Goal: Find specific page/section

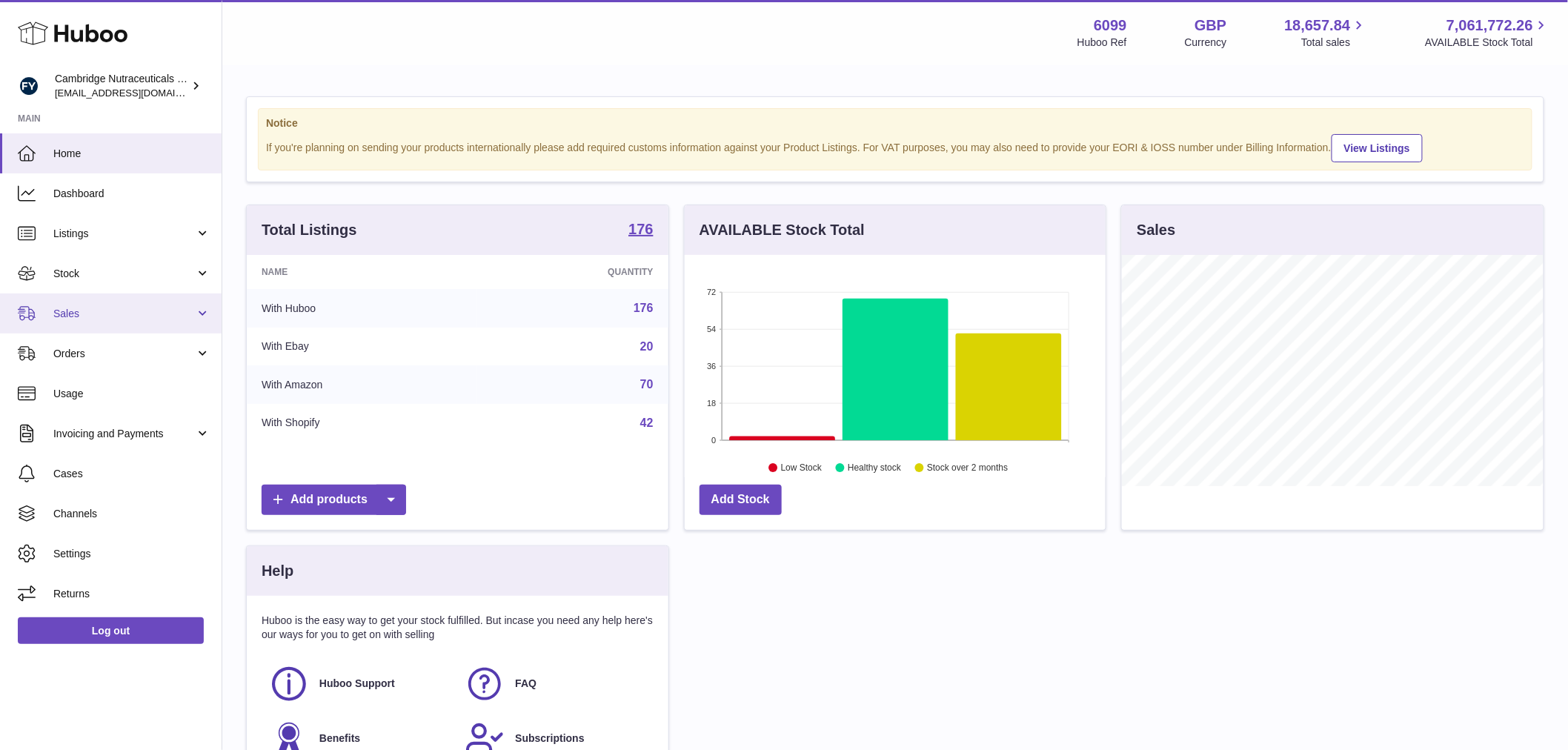
click at [117, 307] on span "Sales" at bounding box center [123, 313] width 141 height 14
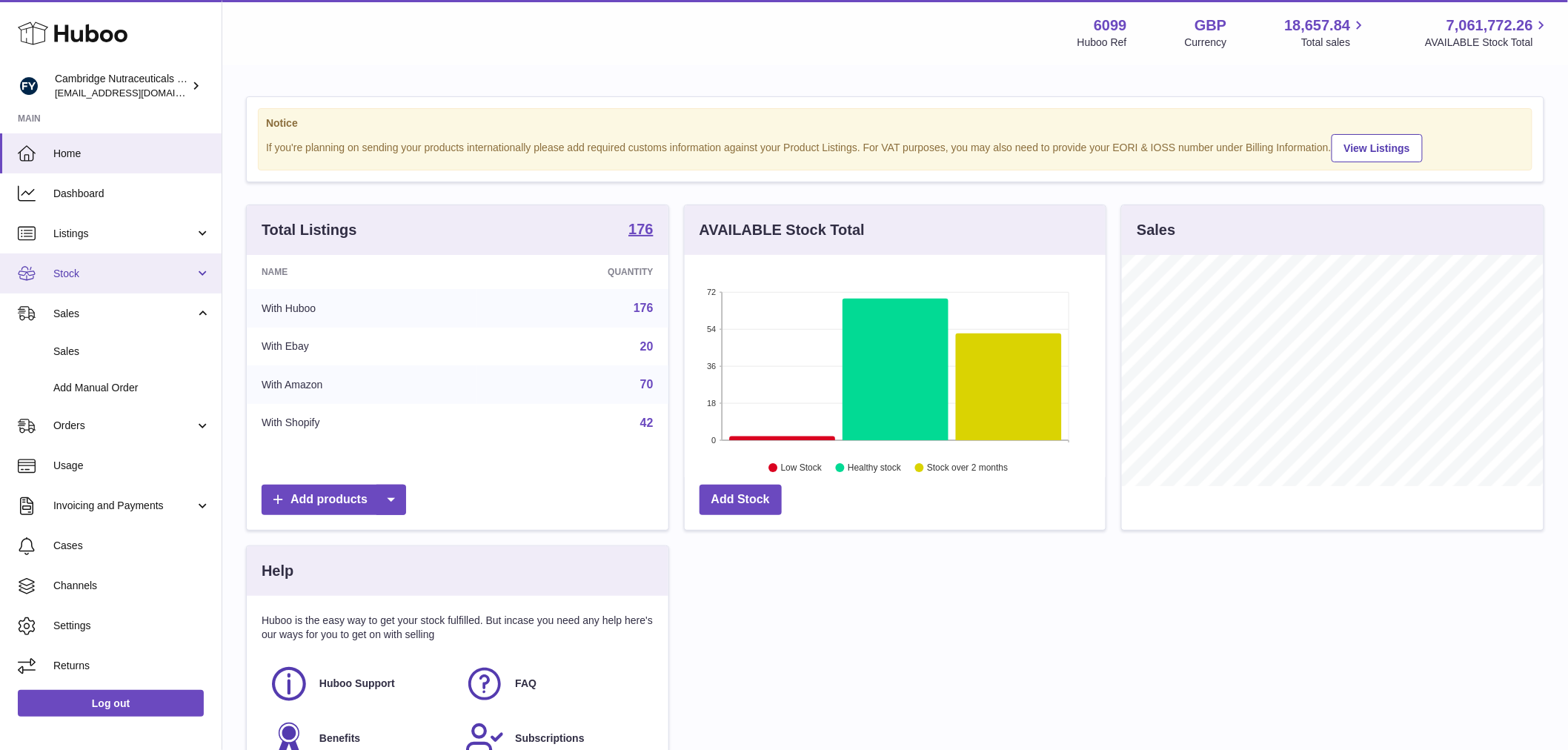
click at [89, 264] on link "Stock" at bounding box center [111, 274] width 222 height 40
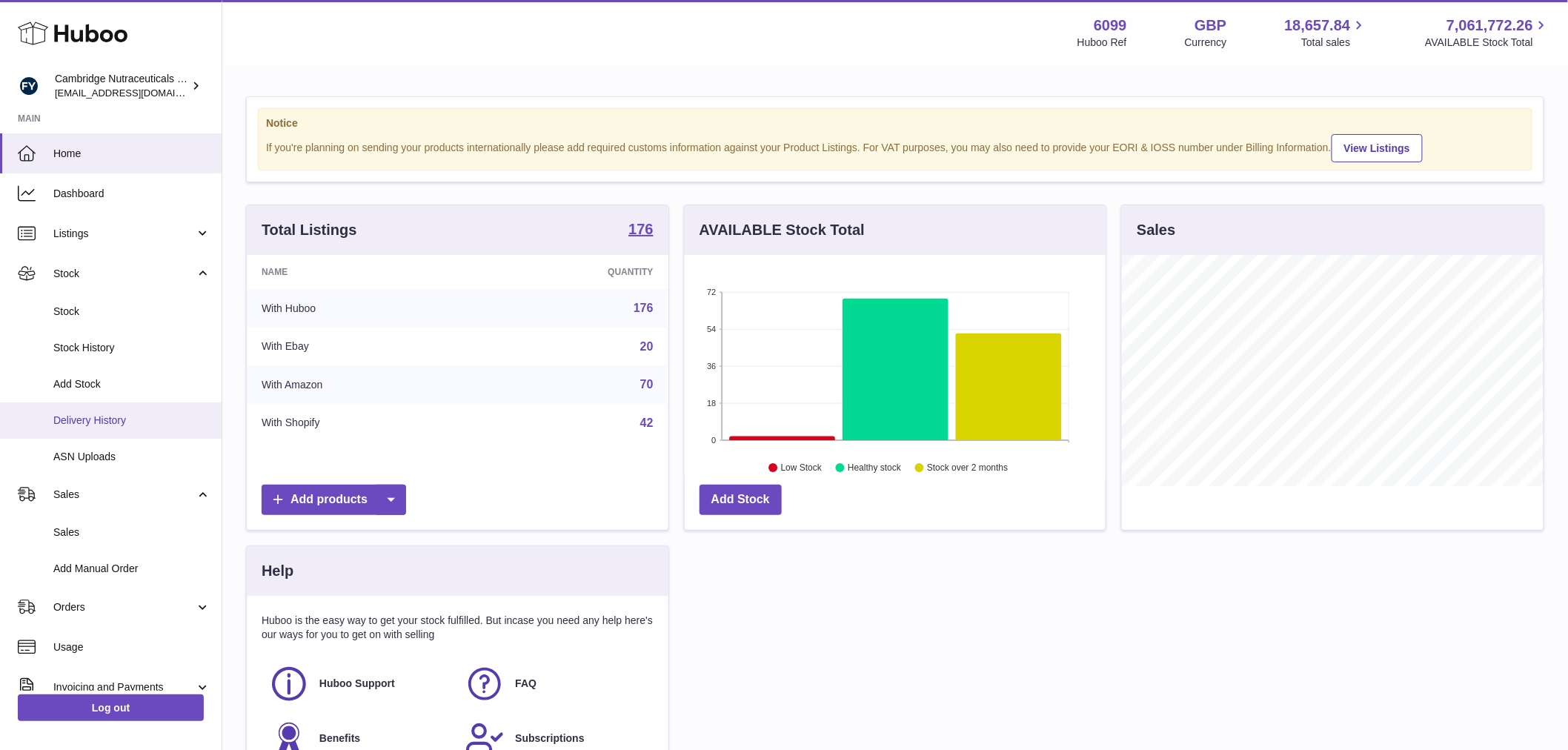
click at [107, 425] on span "Delivery History" at bounding box center [132, 420] width 157 height 14
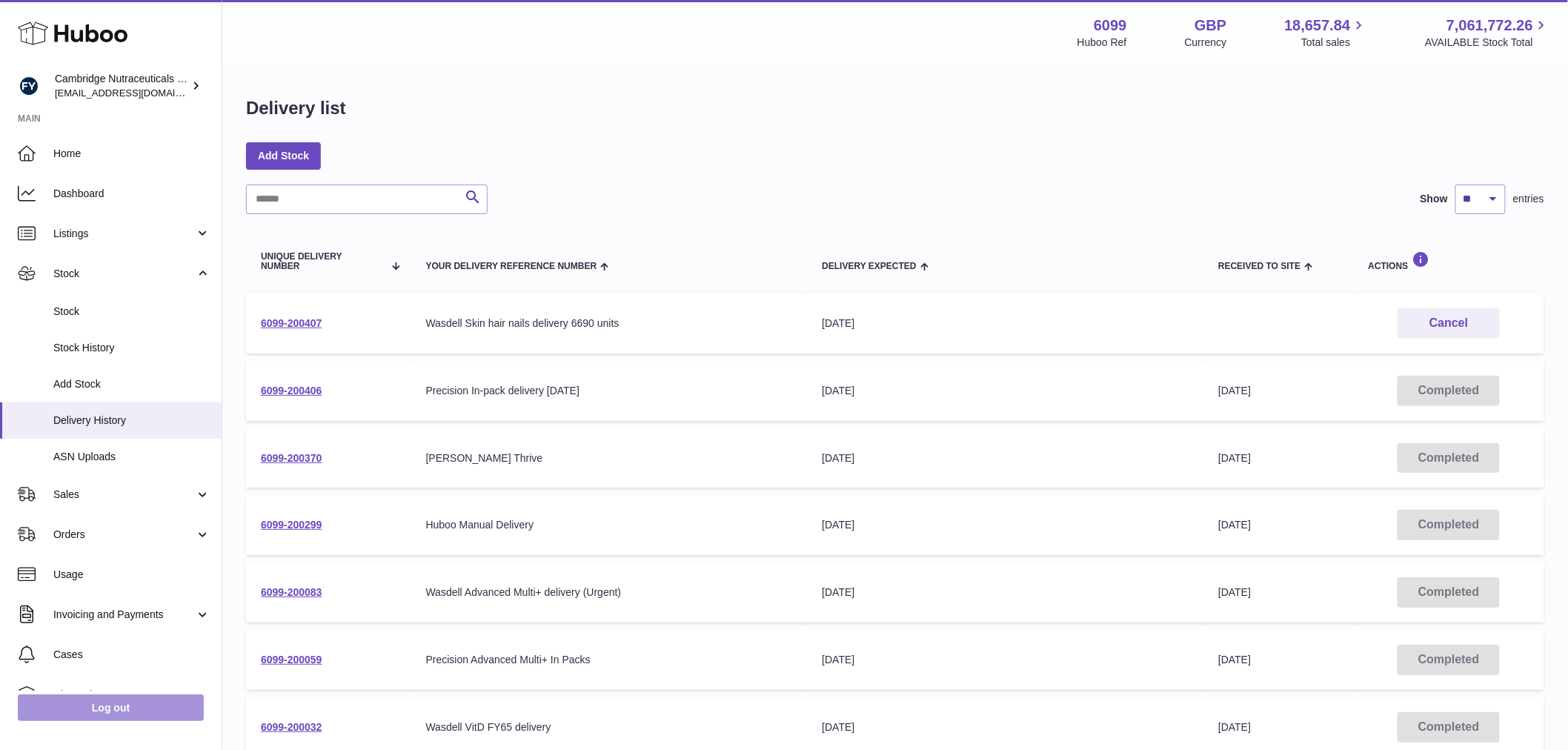
click at [123, 703] on link "Log out" at bounding box center [111, 707] width 186 height 27
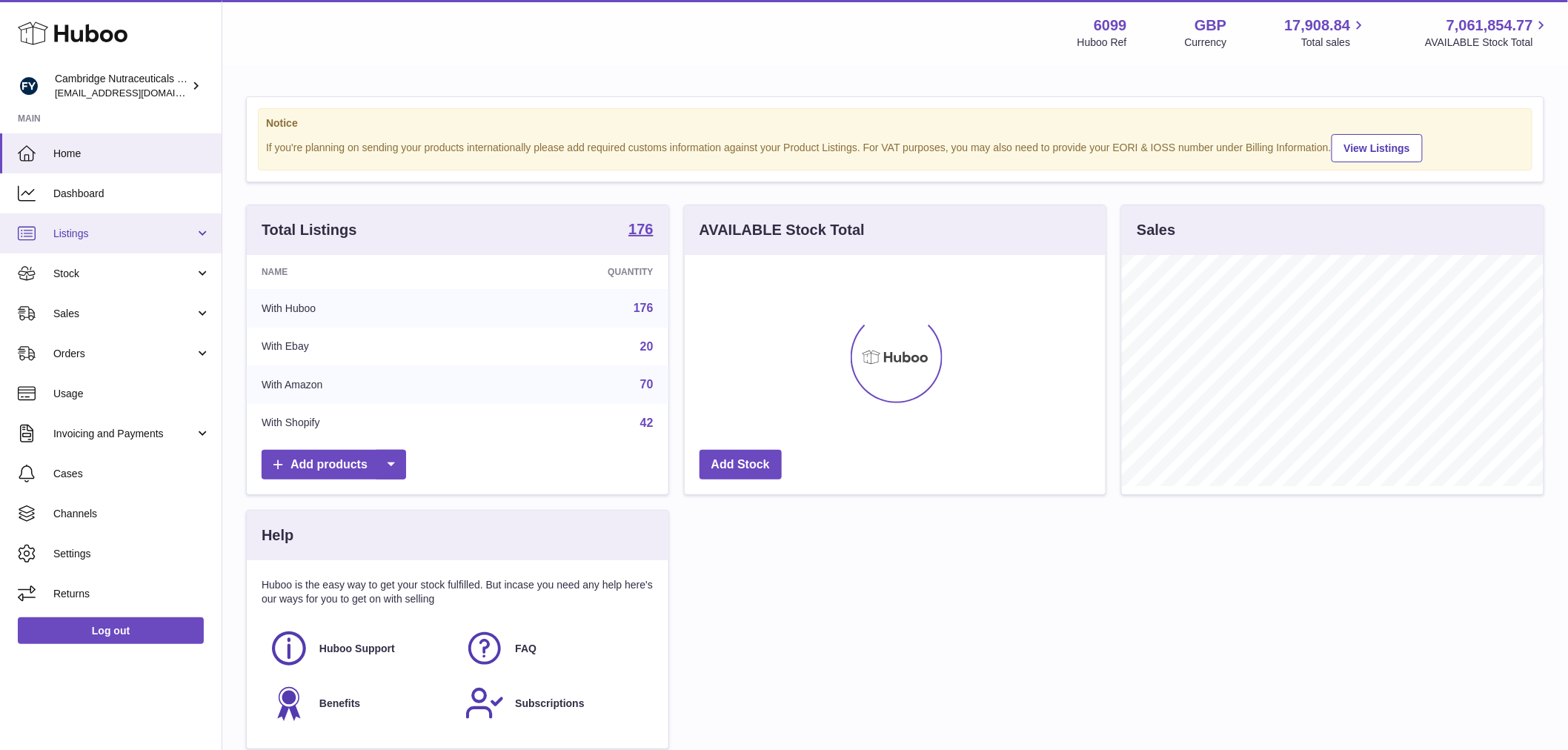
scroll to position [231, 420]
click at [93, 279] on link "Stock" at bounding box center [111, 274] width 222 height 40
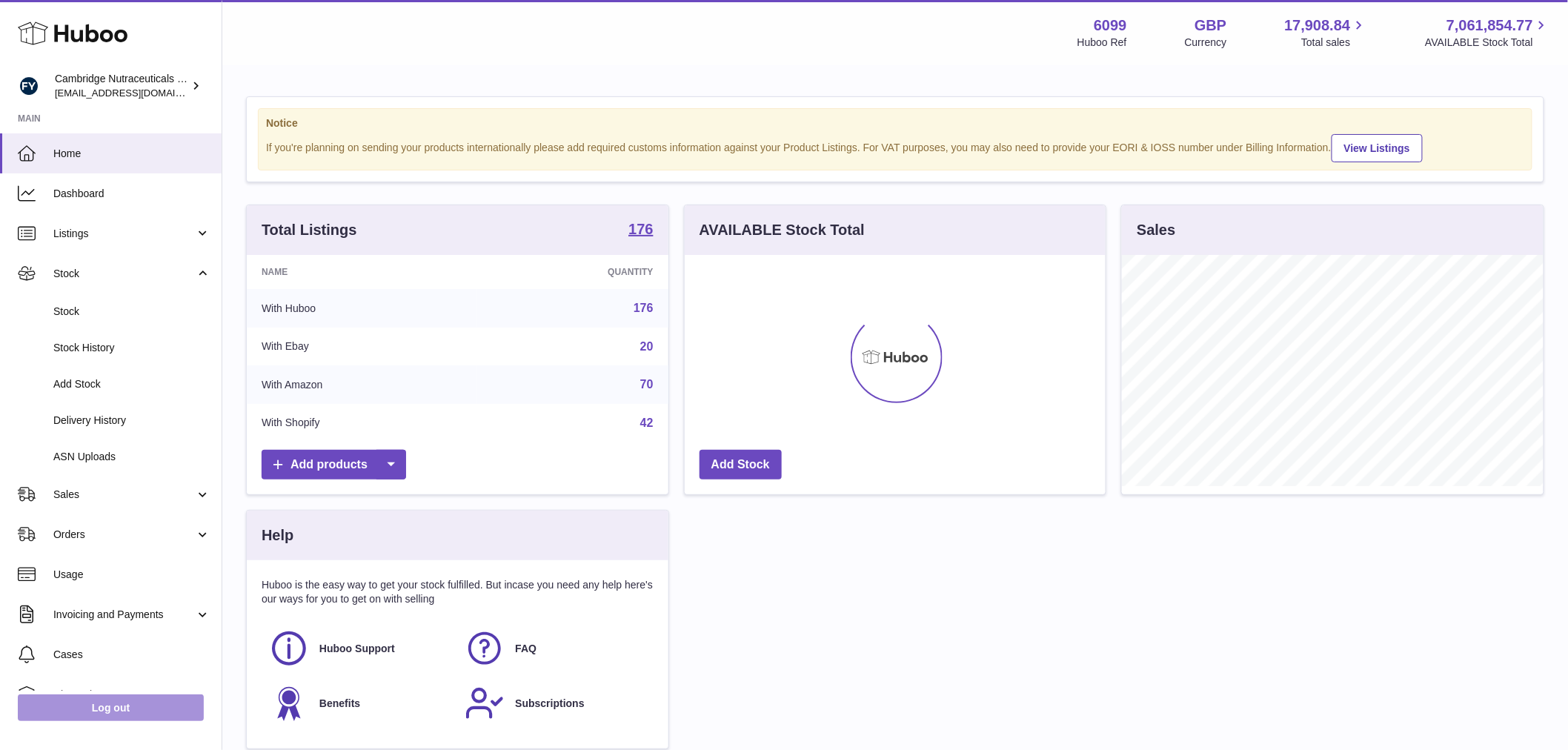
click at [70, 699] on link "Log out" at bounding box center [111, 707] width 186 height 27
